Goal: Information Seeking & Learning: Learn about a topic

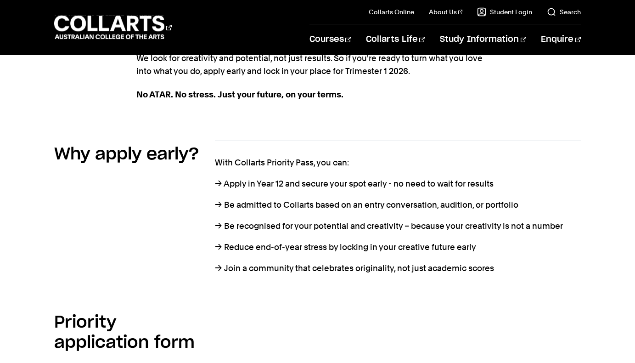
scroll to position [387, 0]
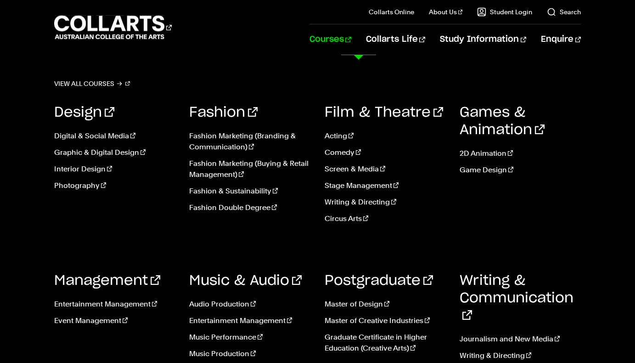
scroll to position [67, 0]
click at [101, 322] on link "Event Management" at bounding box center [114, 320] width 121 height 11
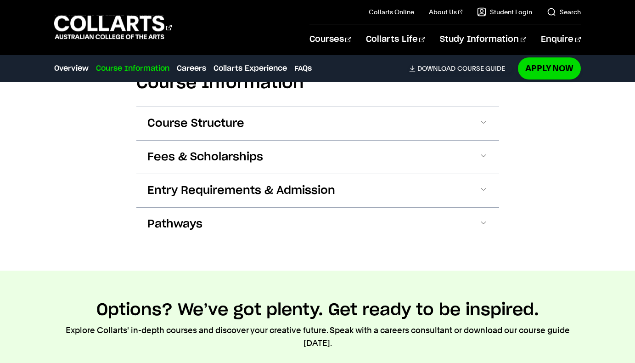
scroll to position [1056, 0]
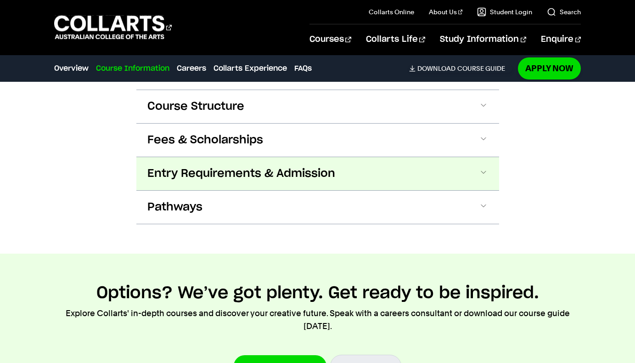
click at [224, 176] on span "Entry Requirements & Admission" at bounding box center [241, 173] width 188 height 15
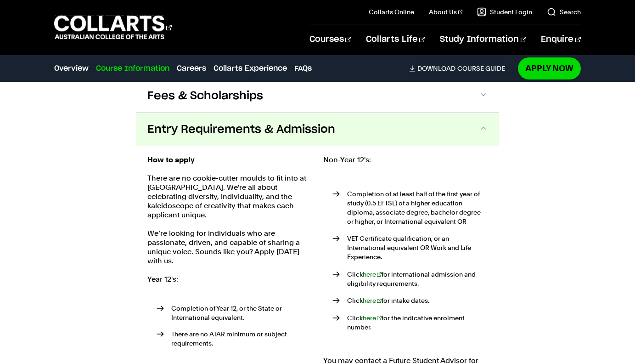
scroll to position [1130, 0]
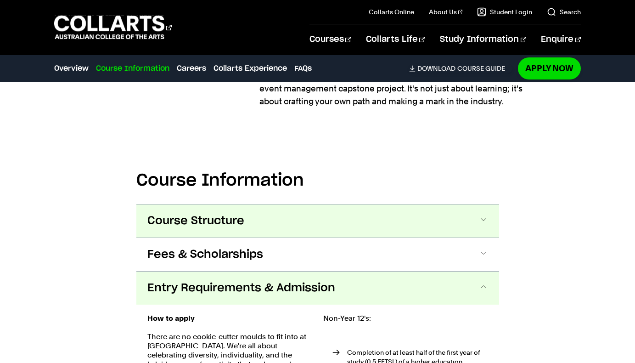
click at [233, 219] on span "Course Structure" at bounding box center [195, 221] width 97 height 15
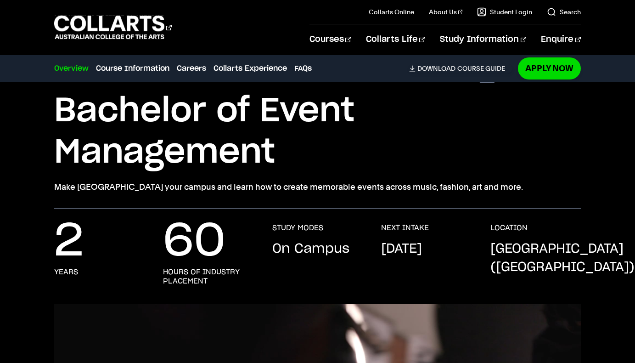
scroll to position [0, 0]
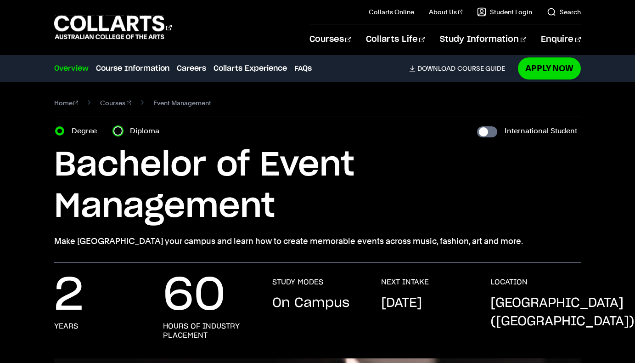
click at [117, 130] on input "Diploma" at bounding box center [117, 130] width 9 height 9
radio input "true"
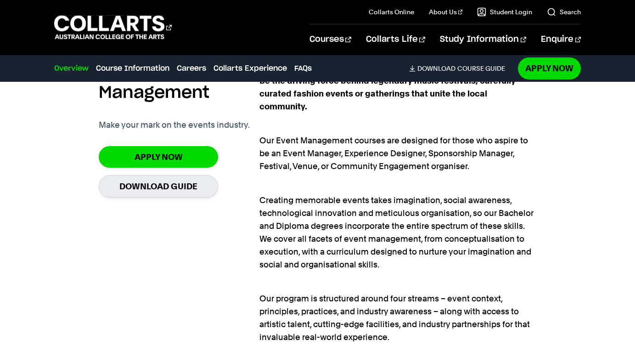
scroll to position [582, 0]
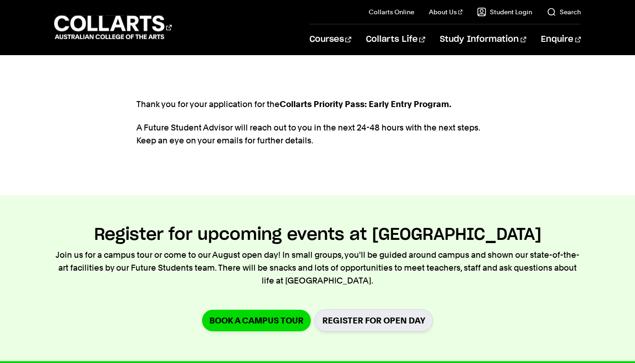
scroll to position [20, 0]
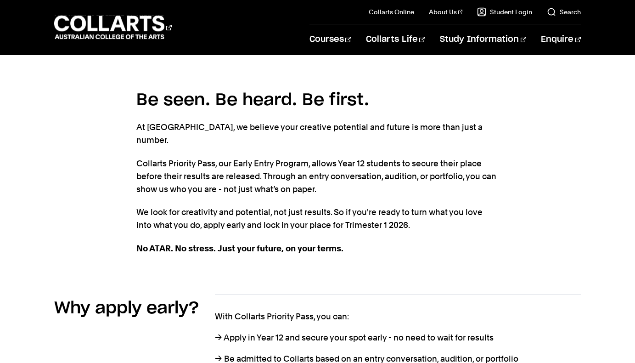
scroll to position [231, 0]
